Goal: Contribute content

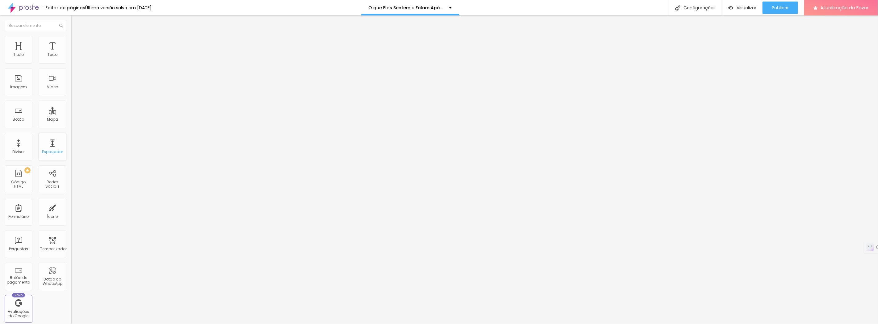
click at [45, 150] on font "Espaçador" at bounding box center [52, 151] width 21 height 5
click at [779, 7] on font "Publicar" at bounding box center [780, 8] width 17 height 6
type input "48"
type input "49"
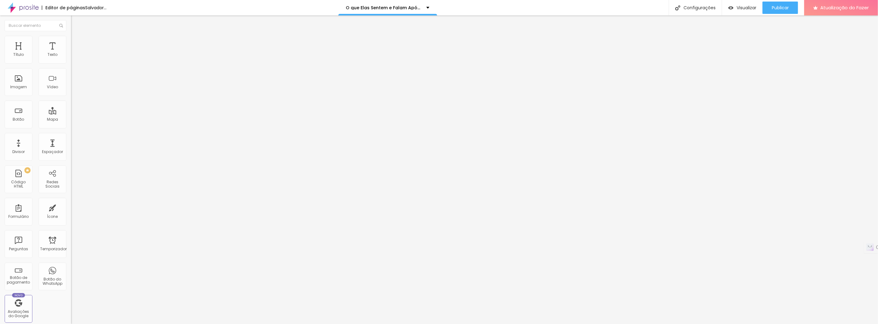
type input "49"
type input "50"
type input "52"
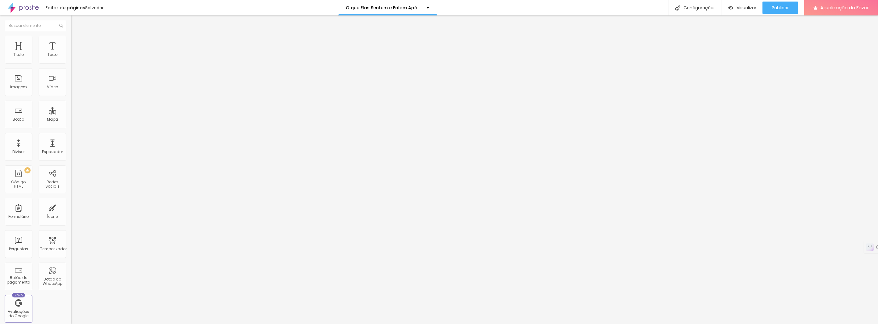
type input "53"
type input "54"
type input "55"
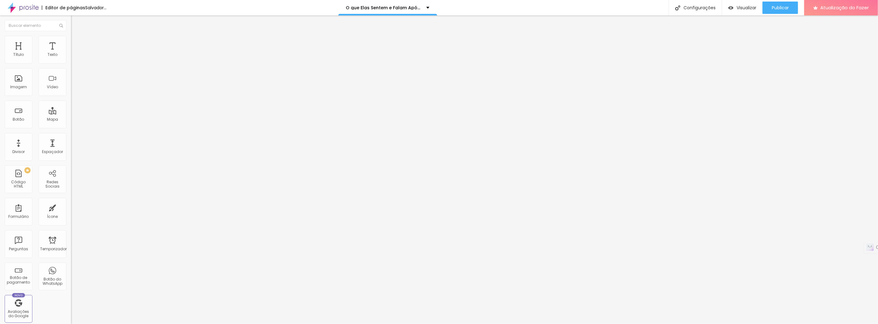
type input "55"
type input "56"
type input "57"
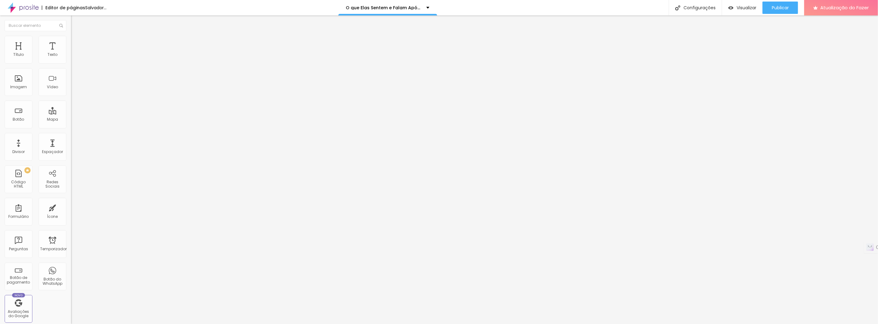
type input "58"
type input "59"
type input "61"
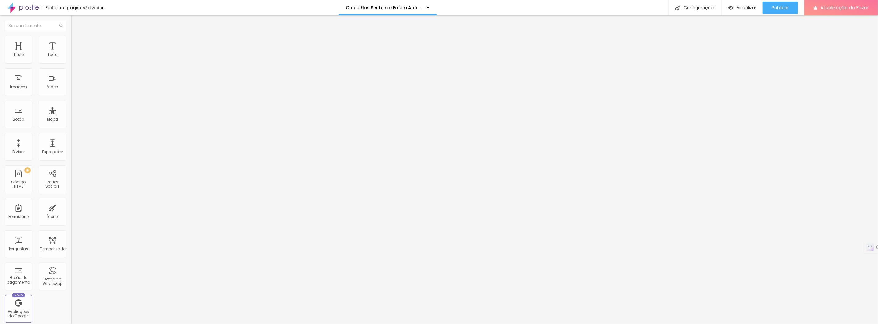
type input "61"
type input "62"
type input "63"
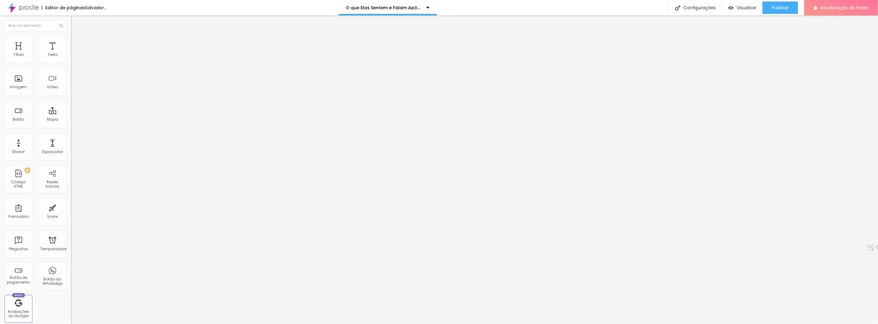
type input "64"
type input "65"
type input "66"
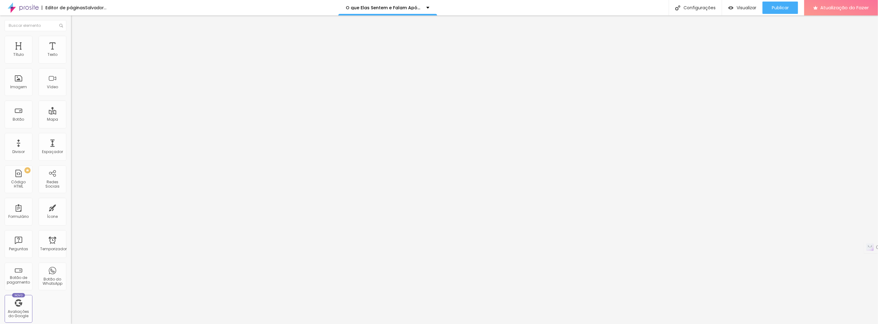
type input "66"
type input "67"
type input "68"
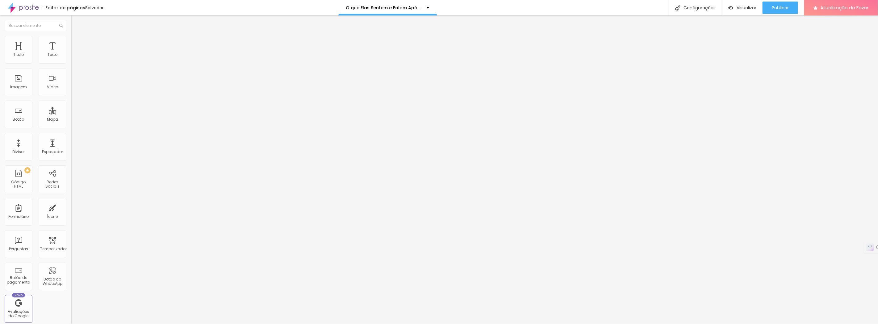
type input "69"
type input "70"
drag, startPoint x: 29, startPoint y: 130, endPoint x: 39, endPoint y: 130, distance: 9.9
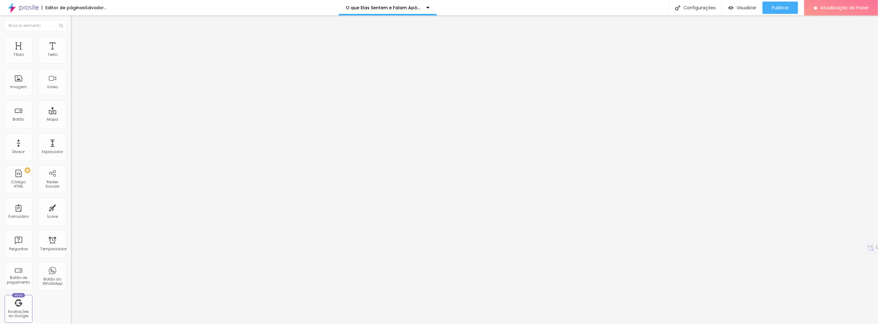
type input "70"
click at [71, 146] on input "range" at bounding box center [91, 148] width 40 height 5
type input "21"
type input "22"
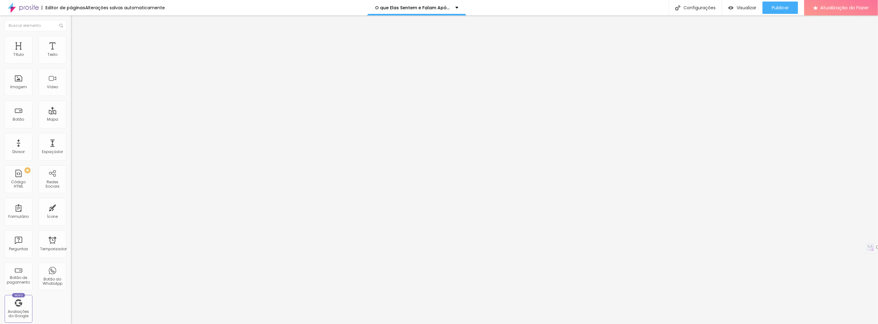
type input "22"
type input "23"
type input "24"
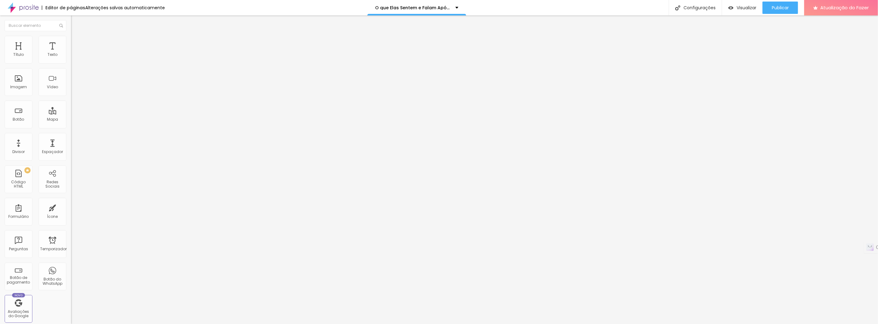
type input "25"
type input "26"
type input "27"
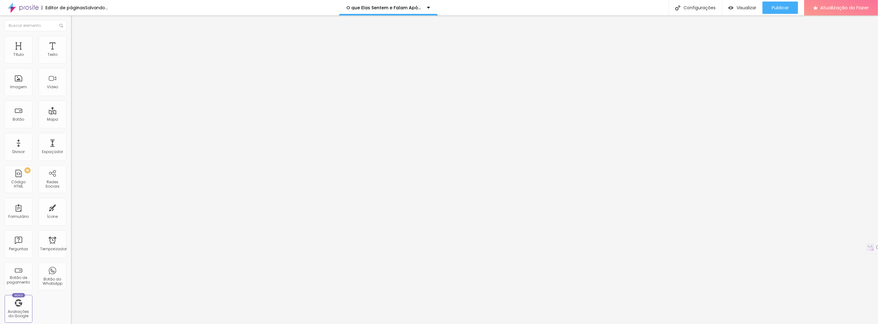
type input "27"
type input "28"
type input "29"
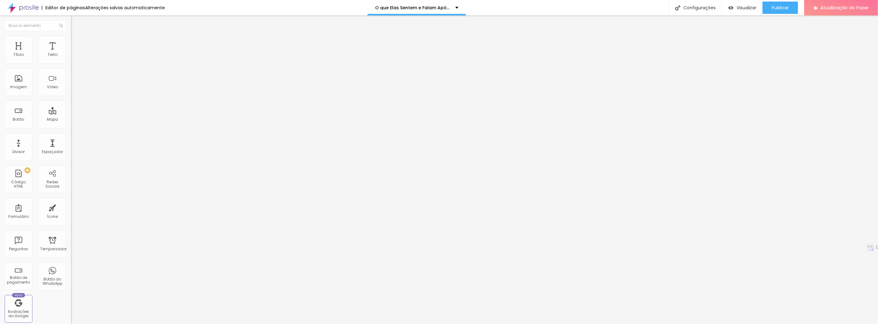
type input "30"
type input "31"
drag, startPoint x: 34, startPoint y: 59, endPoint x: 50, endPoint y: 59, distance: 16.1
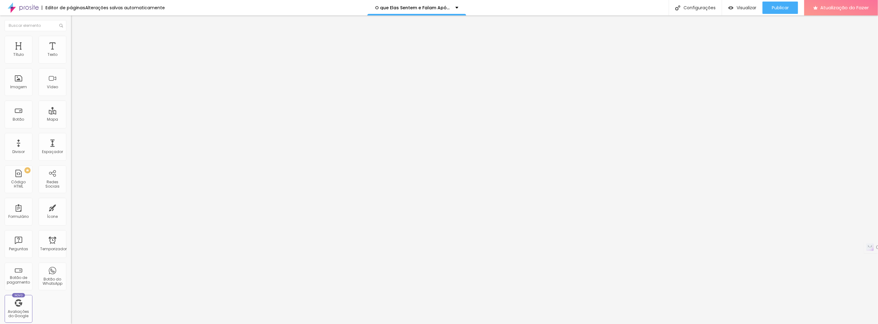
type input "31"
click at [71, 114] on input "range" at bounding box center [91, 116] width 40 height 5
click at [71, 38] on img at bounding box center [74, 39] width 6 height 6
click at [71, 35] on img at bounding box center [74, 33] width 6 height 6
click at [71, 36] on li "Estilo" at bounding box center [106, 33] width 71 height 6
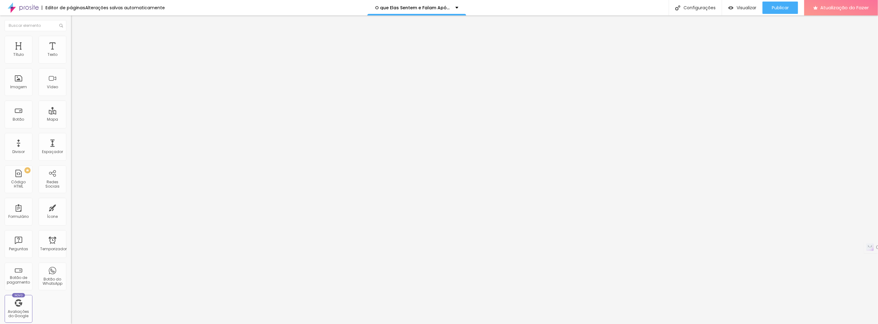
click at [71, 58] on font "Título 2" at bounding box center [81, 55] width 20 height 8
click at [77, 41] on font "Avançado" at bounding box center [87, 39] width 20 height 5
type input "9"
type input "10"
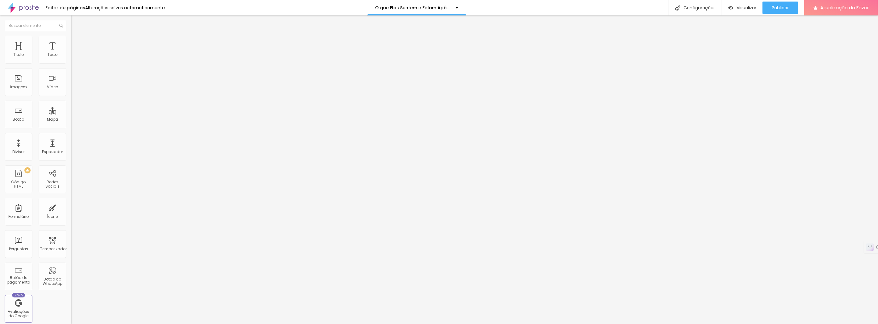
type input "10"
type input "12"
type input "13"
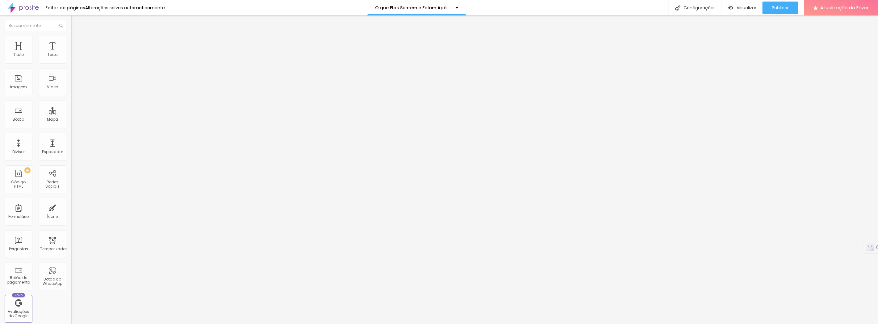
type input "14"
type input "16"
type input "17"
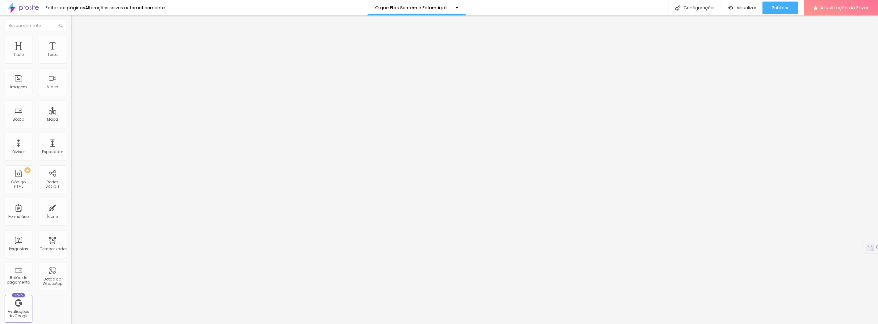
type input "17"
type input "18"
type input "20"
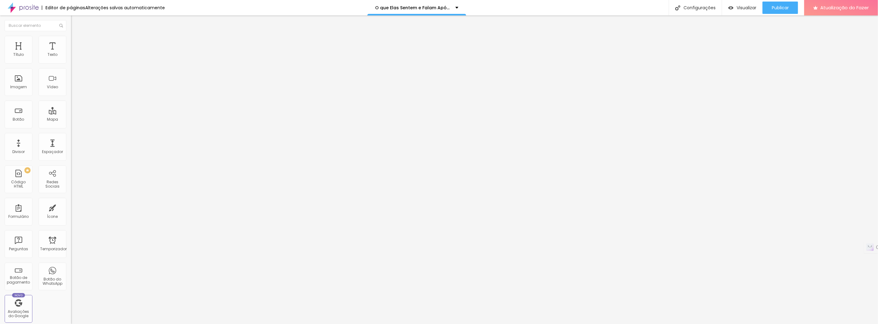
type input "22"
type input "23"
type input "25"
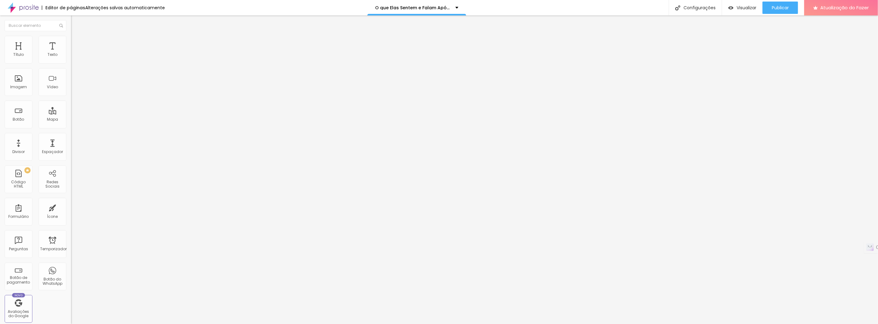
type input "25"
type input "28"
type input "29"
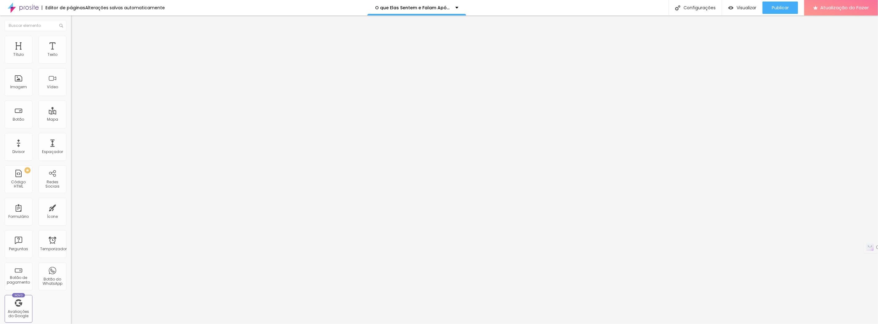
type input "30"
type input "32"
type input "34"
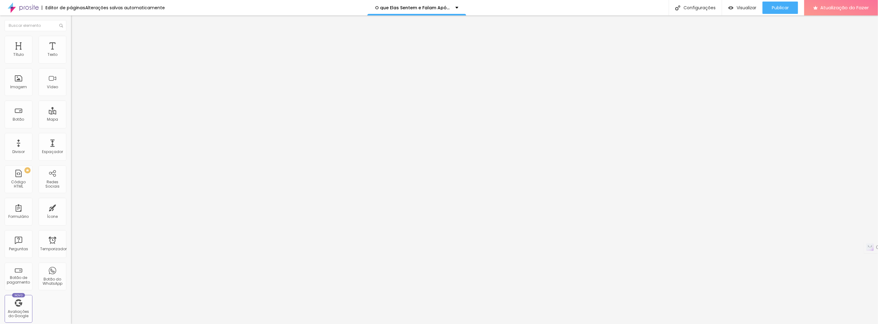
type input "34"
type input "36"
type input "37"
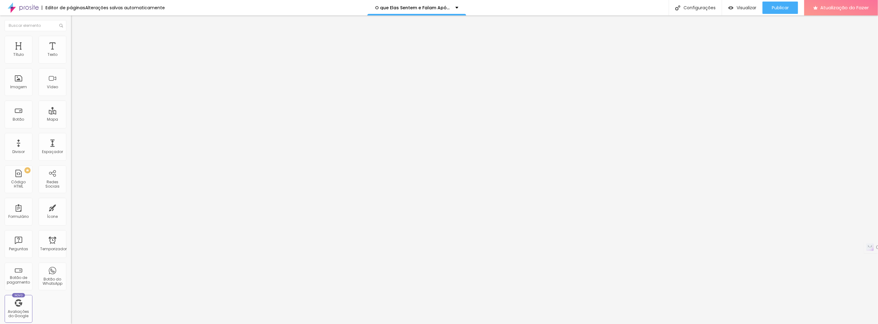
type input "39"
type input "42"
type input "43"
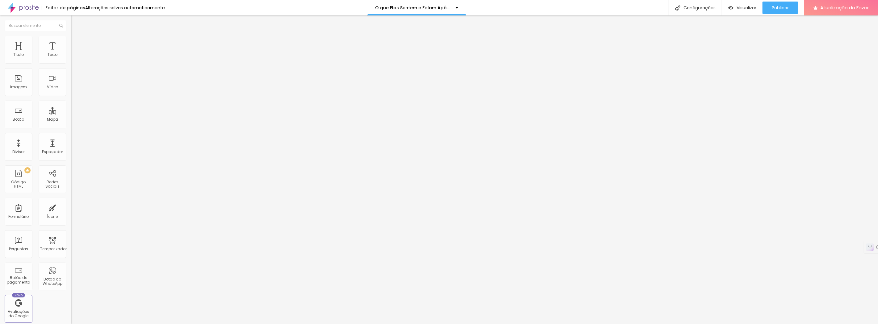
type input "43"
type input "44"
type input "45"
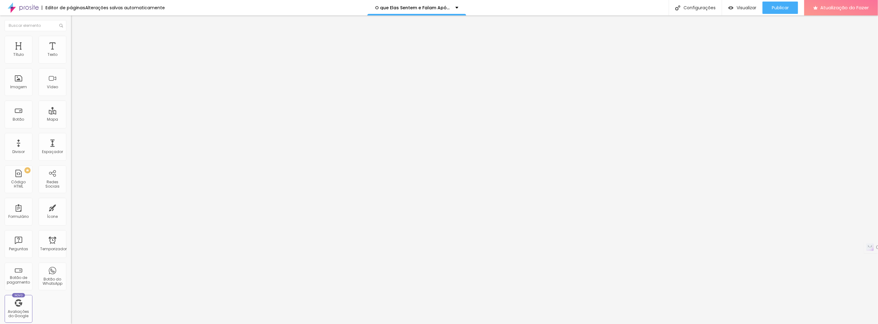
type input "46"
type input "47"
type input "48"
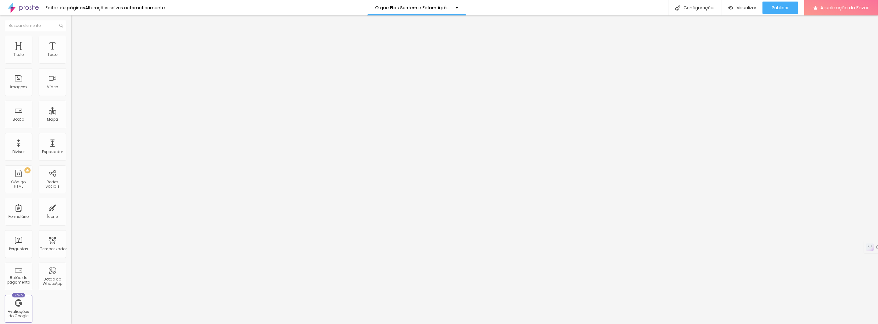
type input "48"
type input "49"
type input "50"
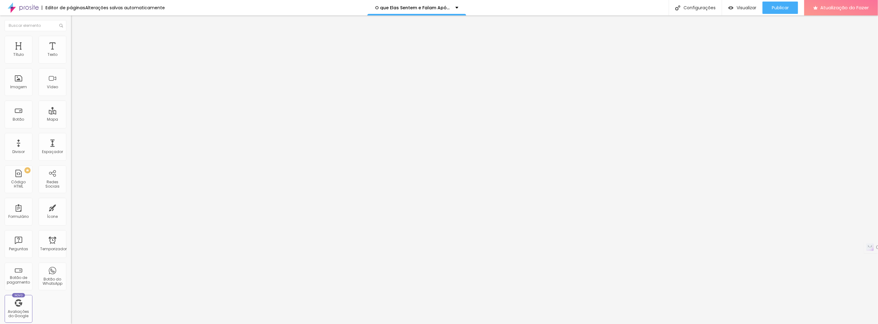
type input "51"
type input "52"
type input "53"
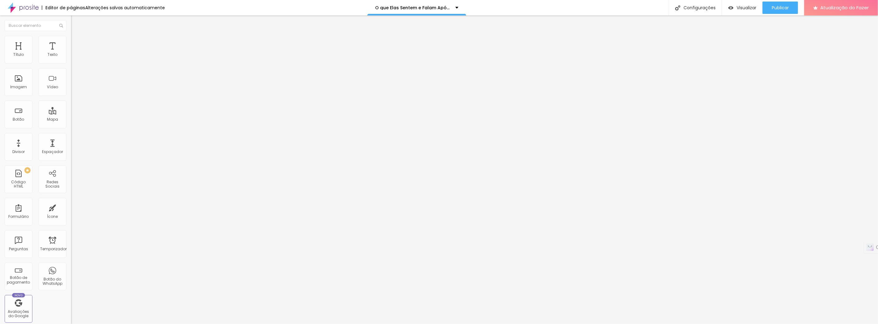
type input "53"
type input "54"
type input "55"
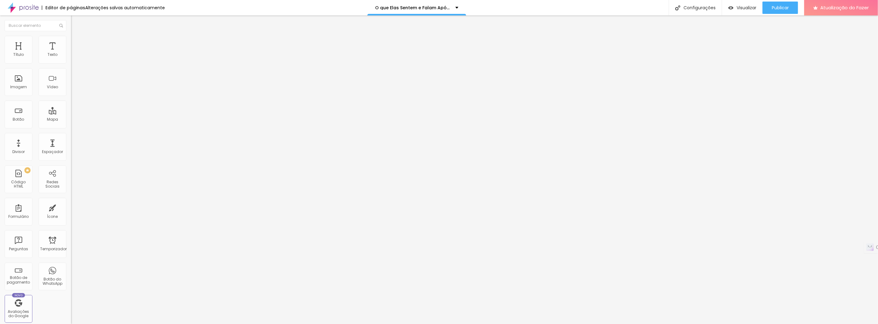
type input "56"
type input "57"
type input "58"
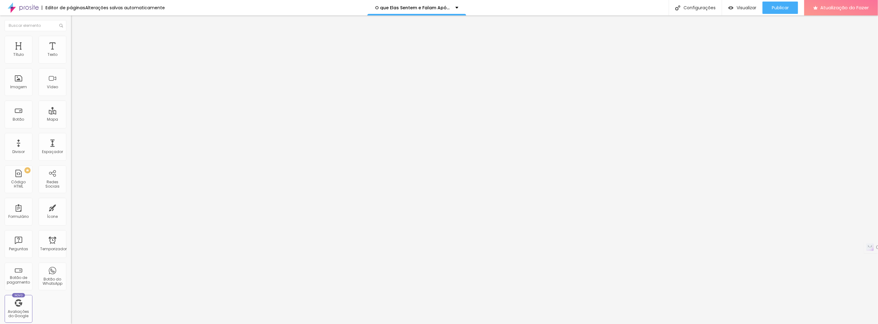
type input "58"
type input "59"
type input "60"
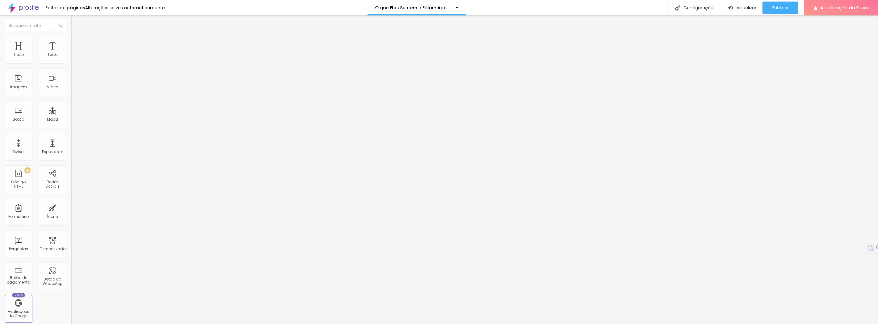
type input "61"
type input "62"
type input "63"
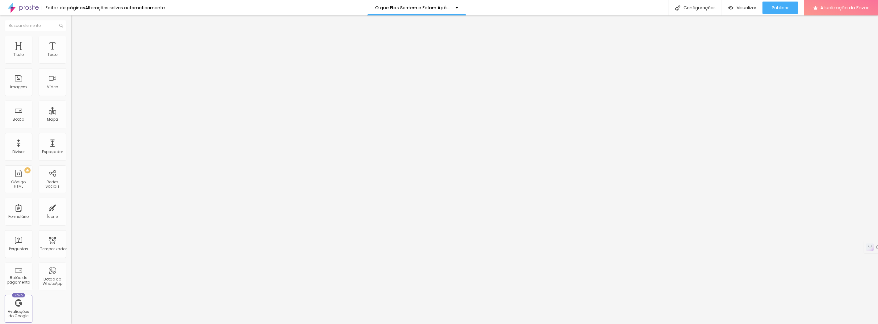
type input "63"
type input "60"
type input "58"
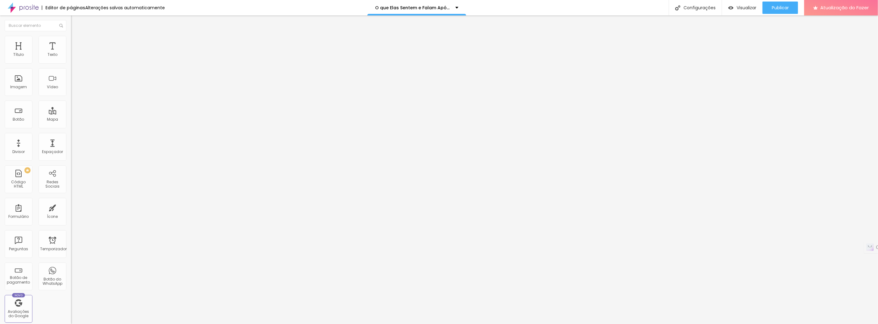
type input "56"
type input "55"
type input "53"
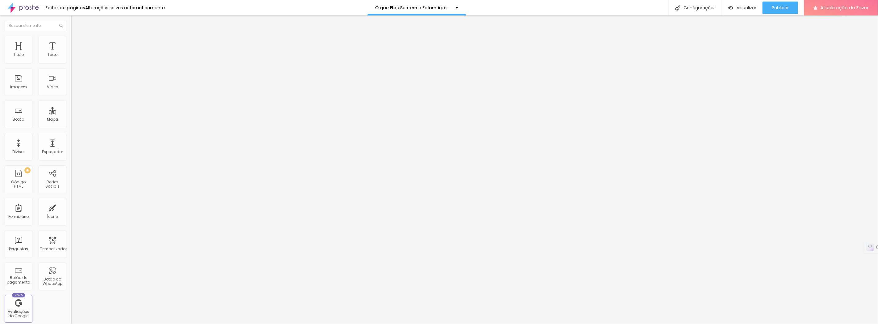
type input "53"
type input "49"
type input "45"
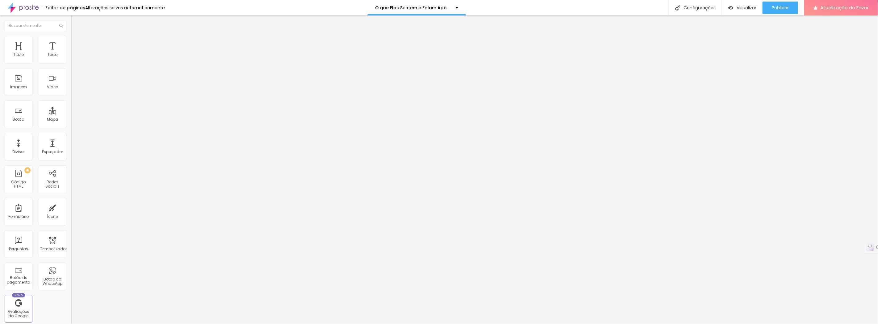
type input "43"
type input "40"
type input "38"
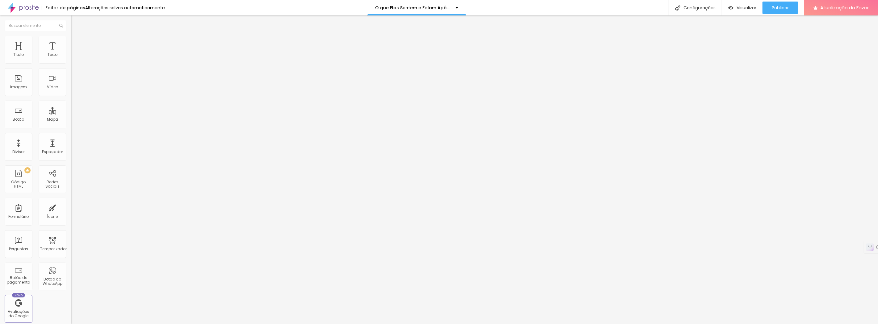
type input "38"
type input "37"
type input "35"
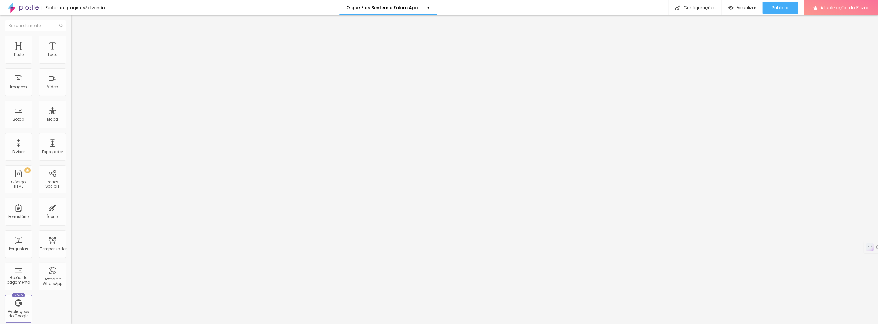
type input "34"
type input "32"
type input "30"
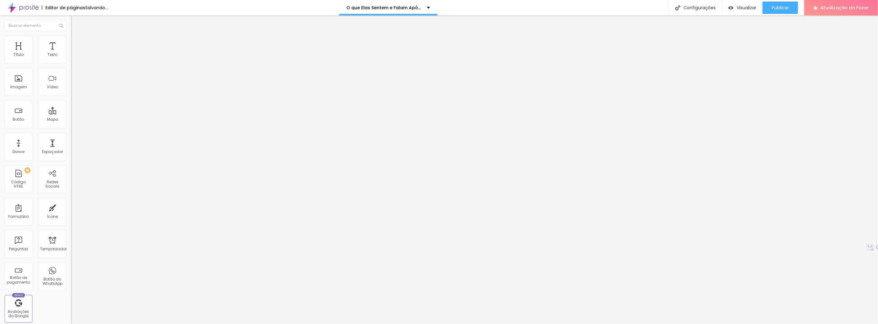
type input "30"
type input "29"
type input "28"
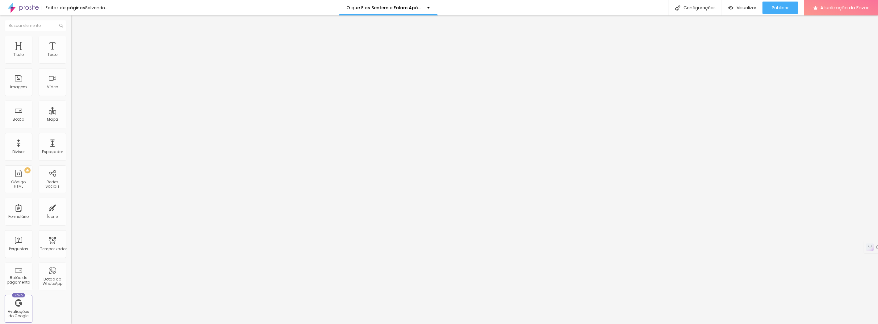
type input "27"
type input "26"
type input "25"
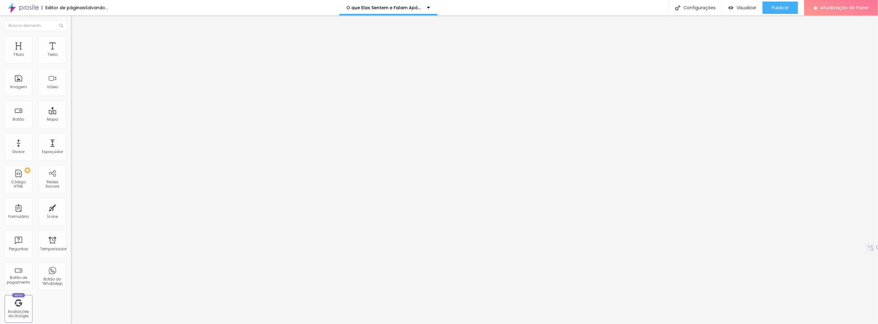
type input "25"
type input "24"
type input "23"
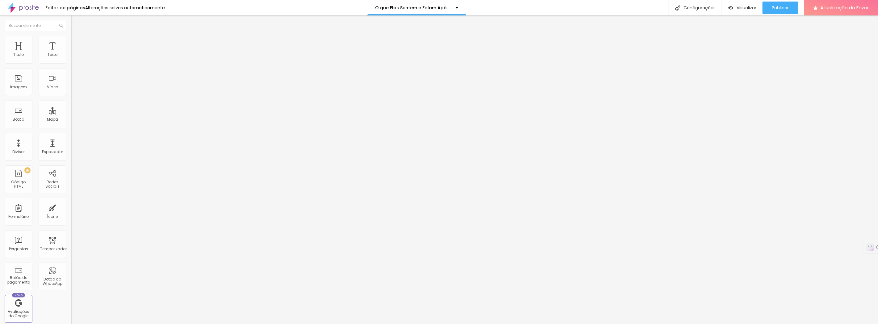
type input "22"
type input "21"
type input "20"
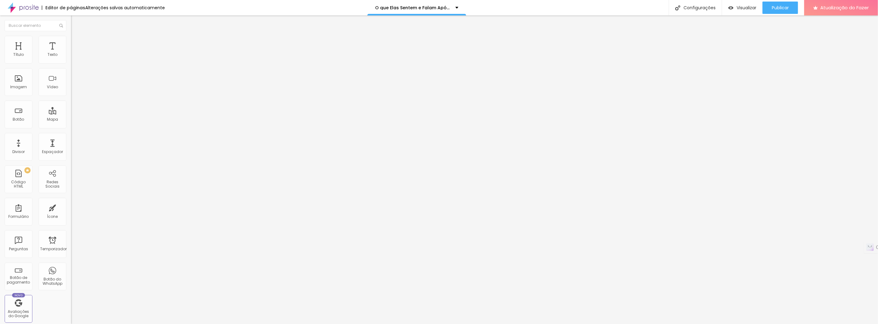
type input "20"
click at [71, 114] on input "range" at bounding box center [91, 116] width 40 height 5
drag, startPoint x: 17, startPoint y: 60, endPoint x: 18, endPoint y: 64, distance: 3.8
click at [71, 114] on input "range" at bounding box center [91, 116] width 40 height 5
click at [71, 229] on div "10 Espaço de cima 10 Espaço de baixo ID HTML Classes Html Visível nos dispositi…" at bounding box center [106, 172] width 71 height 260
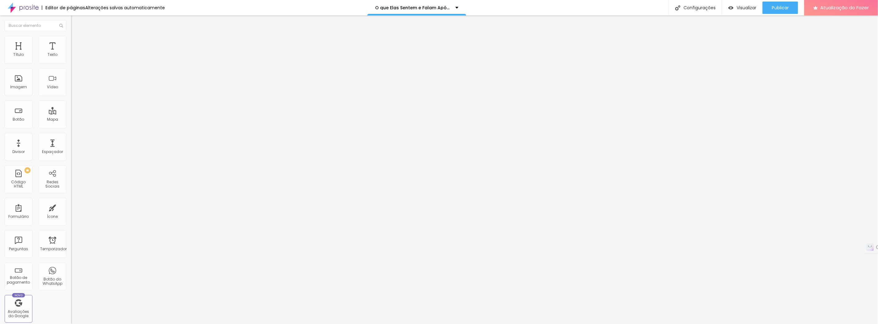
click at [71, 35] on img at bounding box center [74, 33] width 6 height 6
click at [71, 78] on div "Tipografia" at bounding box center [106, 77] width 71 height 4
drag, startPoint x: 16, startPoint y: 133, endPoint x: 15, endPoint y: 143, distance: 9.9
click at [71, 79] on font "Tipografia" at bounding box center [81, 76] width 20 height 5
click at [74, 90] on icon "button" at bounding box center [75, 88] width 2 height 2
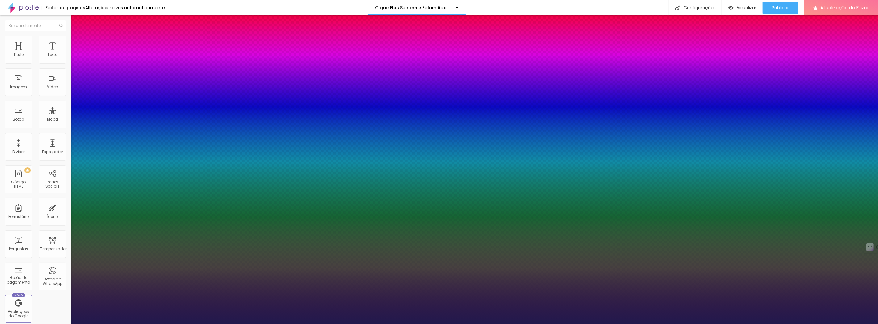
drag, startPoint x: 84, startPoint y: 173, endPoint x: 91, endPoint y: 174, distance: 7.1
click at [12, 324] on div at bounding box center [439, 324] width 878 height 0
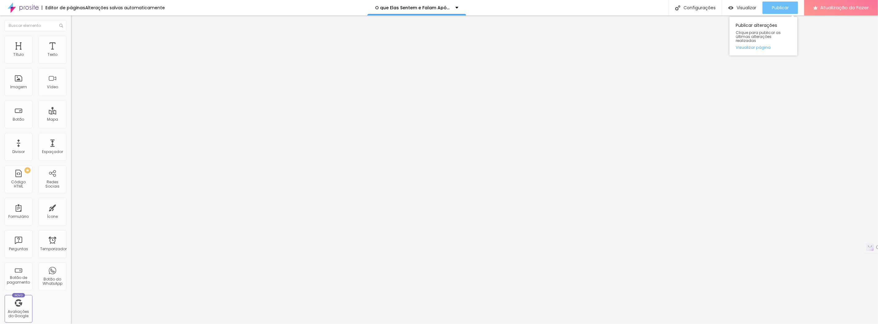
click at [788, 8] on font "Publicar" at bounding box center [780, 8] width 17 height 6
drag, startPoint x: 37, startPoint y: 119, endPoint x: 7, endPoint y: 104, distance: 34.0
click at [71, 208] on textarea "Olá, cheguei até você pela página {page_title} e gostaria de mais informações" at bounding box center [106, 213] width 70 height 11
drag, startPoint x: 783, startPoint y: 45, endPoint x: 773, endPoint y: 7, distance: 38.7
click at [773, 7] on font "Publicar" at bounding box center [780, 8] width 17 height 6
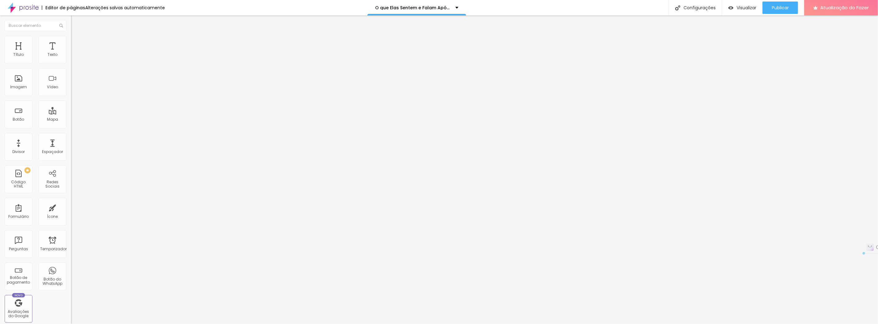
drag, startPoint x: 42, startPoint y: 121, endPoint x: 0, endPoint y: 103, distance: 45.7
click at [71, 103] on div "Número do WhatsApp * [PHONE_NUMBER] + 55 Texto do botão Conversar no WhatsApp M…" at bounding box center [106, 151] width 71 height 206
paste textarea
drag, startPoint x: 14, startPoint y: 104, endPoint x: 4, endPoint y: 196, distance: 92.5
click at [71, 195] on div "Editar nulo Conteúdo Estilo Avançado Número do WhatsApp * [PHONE_NUMBER] + 55 T…" at bounding box center [106, 169] width 71 height 309
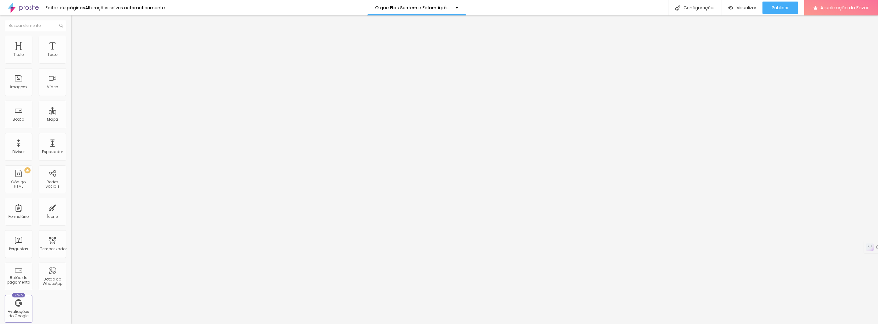
click at [71, 208] on textarea at bounding box center [106, 213] width 70 height 11
paste textarea "Olá, [PERSON_NAME]! Encontrei seu site pelo Google e, depois de ler a página 'S…"
click at [71, 208] on textarea "Olá, [PERSON_NAME]! Encontrei seu site pelo Google e, depois de ler a página 'S…" at bounding box center [106, 213] width 70 height 11
drag, startPoint x: 31, startPoint y: 103, endPoint x: 51, endPoint y: 103, distance: 19.5
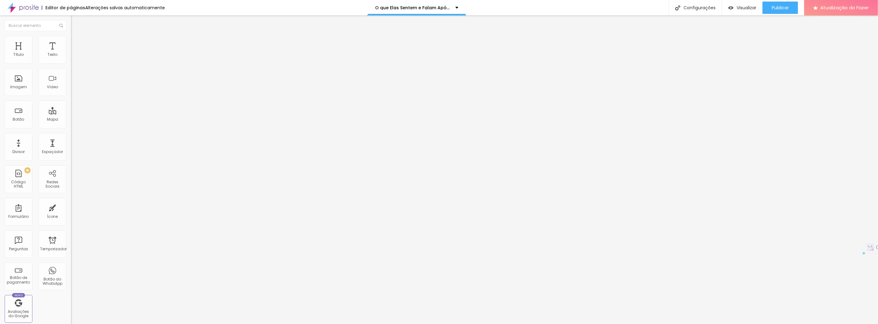
click at [71, 208] on textarea "Olá, [PERSON_NAME]! Encontrei seu site pelo Google e, depois de ler a página 'S…" at bounding box center [106, 213] width 70 height 11
click at [71, 208] on textarea "Olá, [PERSON_NAME]! Visitei seu site e depois de ler a página 'Sentir' e os dep…" at bounding box center [106, 213] width 70 height 11
paste textarea "ei muito inspir"
click at [71, 204] on div "Editar nulo Conteúdo Estilo Avançado Número do WhatsApp * [PHONE_NUMBER] + 55 T…" at bounding box center [106, 169] width 71 height 309
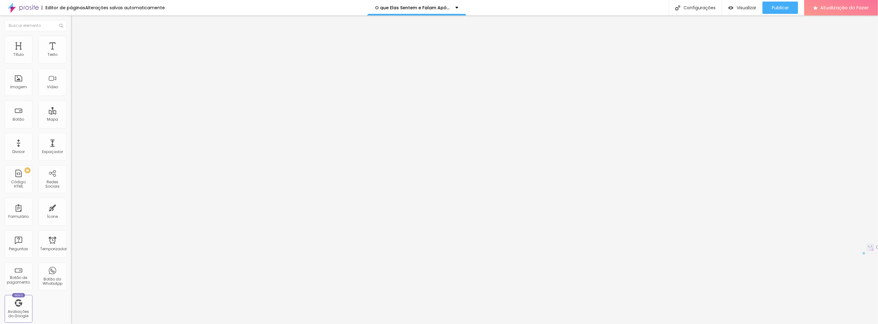
drag, startPoint x: 45, startPoint y: 120, endPoint x: 0, endPoint y: 103, distance: 48.6
click at [71, 103] on div "Número do WhatsApp * [PHONE_NUMBER] + 55 Texto do botão Conversar no WhatsApp M…" at bounding box center [106, 151] width 71 height 206
paste textarea "seu anúncio no Google e a página 'Sentir' me tocou. Quero minha redescoberta."
click at [71, 208] on textarea "Olá, [PERSON_NAME]! Vi seu anúncio no Google e a página 'Sentir' me tocou. Quer…" at bounding box center [106, 213] width 70 height 11
click at [71, 208] on textarea "Olá, [PERSON_NAME]! Vi a página 'Sentir' do seu site e me tocou. Quero minha re…" at bounding box center [106, 213] width 70 height 11
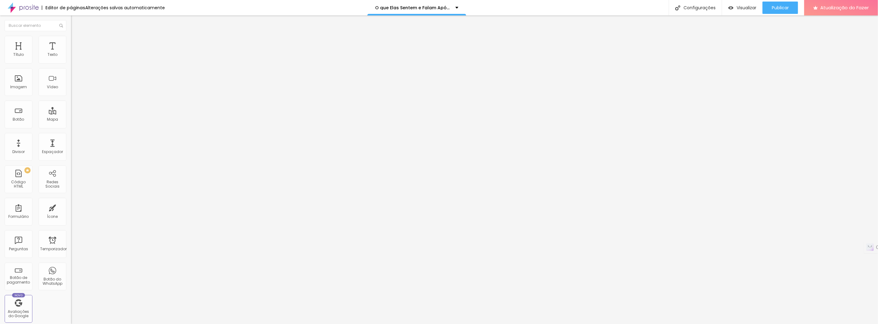
click at [71, 208] on textarea "Olá, [PERSON_NAME]! Vi a página 'Sentir' do seu site e me tocou. Quero criar a …" at bounding box center [106, 213] width 70 height 11
drag, startPoint x: 7, startPoint y: 103, endPoint x: 41, endPoint y: 126, distance: 40.9
click at [71, 208] on textarea "Olá, [PERSON_NAME]! Vi a página 'Sentir' do seu site e me identifiquei. Quero c…" at bounding box center [106, 213] width 70 height 11
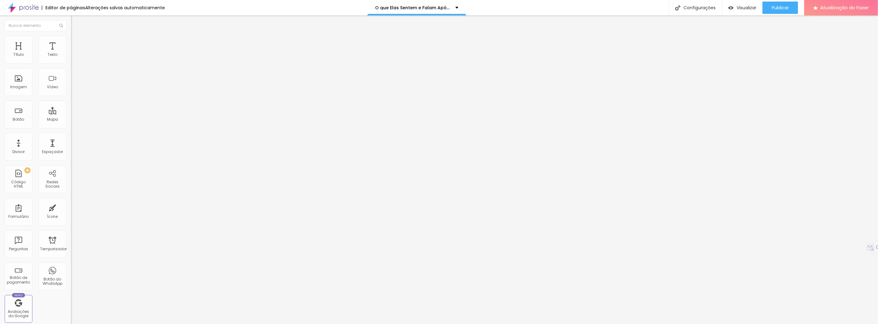
click at [71, 206] on div "Editar nulo Conteúdo Estilo Avançado Número do WhatsApp * [PHONE_NUMBER] + 55 T…" at bounding box center [106, 169] width 71 height 309
click at [776, 5] on font "Publicar" at bounding box center [780, 8] width 17 height 6
click at [780, 8] on font "Publicar" at bounding box center [780, 8] width 17 height 6
click at [779, 9] on font "Publicar" at bounding box center [780, 8] width 17 height 6
click at [71, 208] on textarea "Olá, [PERSON_NAME]! Vi a página 'Sentir' do seu site e me identifiquei. Quero c…" at bounding box center [106, 213] width 70 height 11
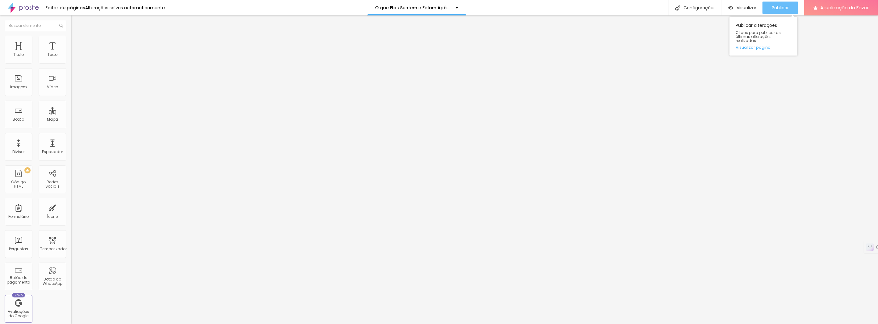
click at [784, 6] on font "Publicar" at bounding box center [780, 8] width 17 height 6
